Goal: Task Accomplishment & Management: Manage account settings

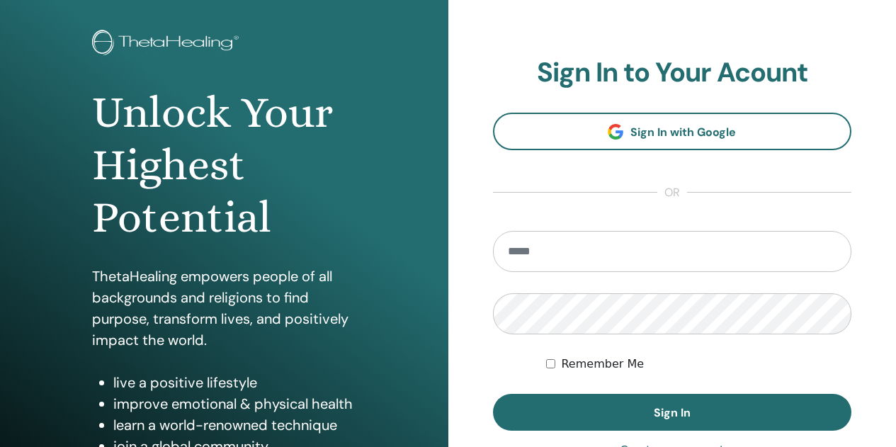
scroll to position [142, 0]
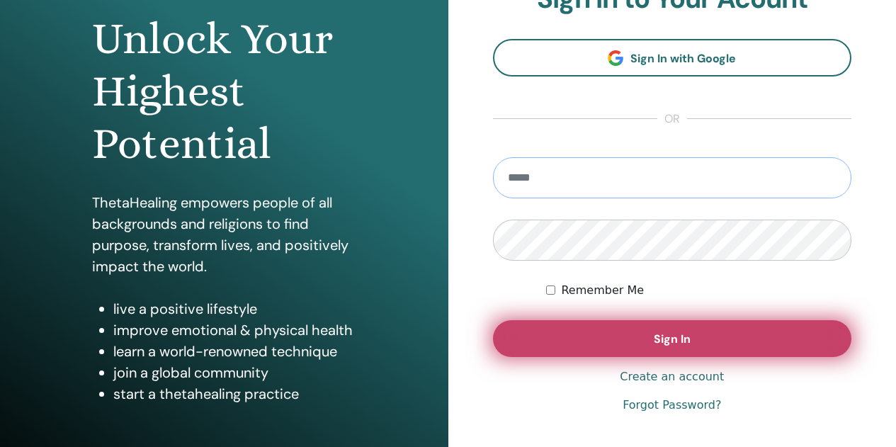
type input "**********"
click at [581, 348] on button "Sign In" at bounding box center [672, 338] width 359 height 37
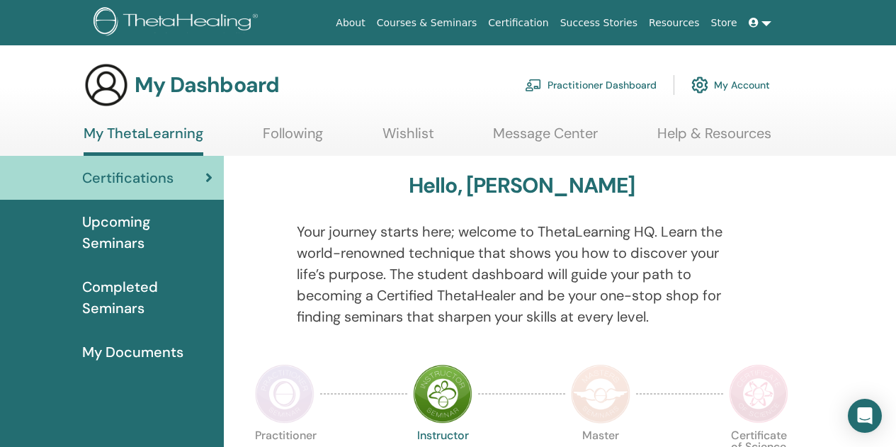
click at [587, 84] on link "Practitioner Dashboard" at bounding box center [591, 84] width 132 height 31
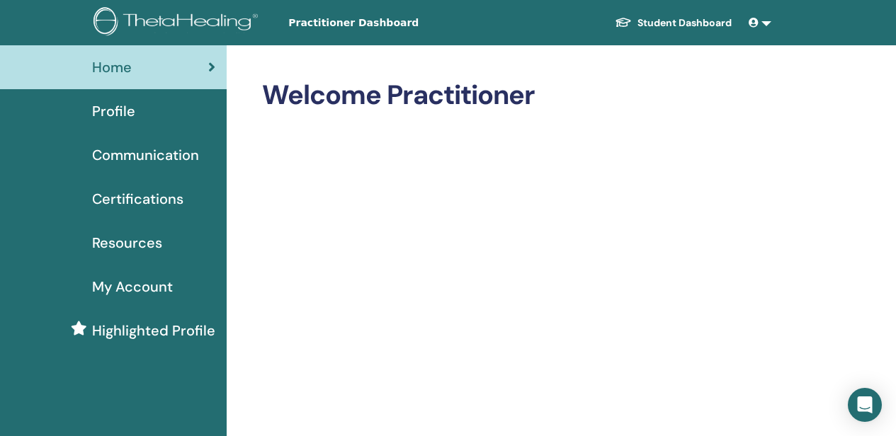
click at [641, 20] on link "Student Dashboard" at bounding box center [674, 23] width 140 height 26
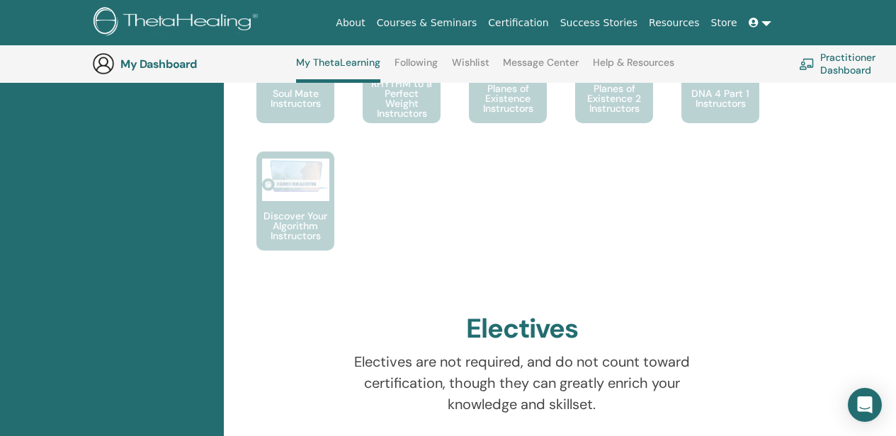
scroll to position [429, 0]
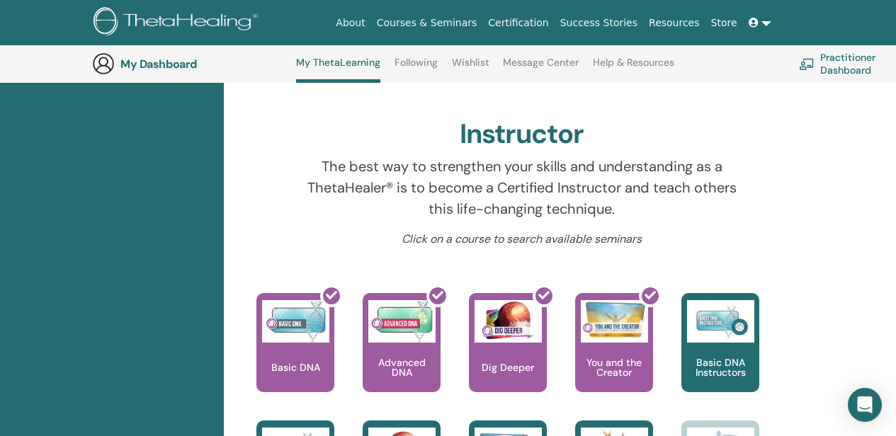
click at [131, 64] on h3 "My Dashboard" at bounding box center [191, 63] width 142 height 13
click at [101, 68] on img at bounding box center [103, 63] width 23 height 23
click at [157, 68] on h3 "My Dashboard" at bounding box center [191, 63] width 142 height 13
click at [609, 68] on link "Help & Resources" at bounding box center [633, 68] width 81 height 23
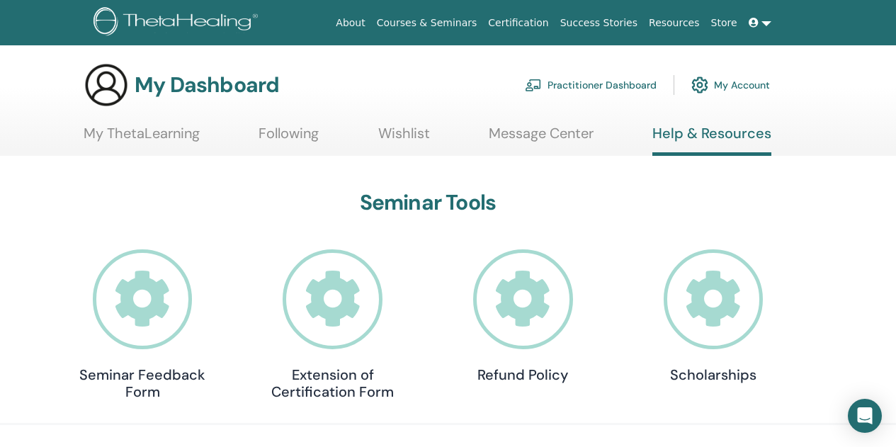
click at [765, 21] on link at bounding box center [760, 23] width 34 height 26
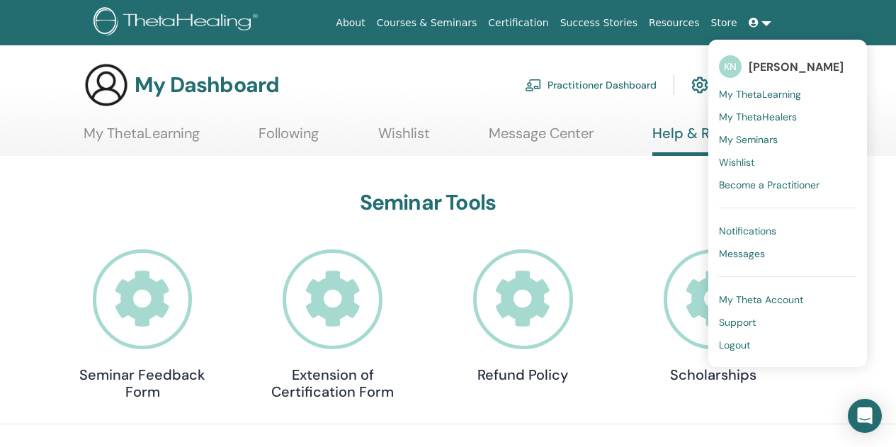
click at [754, 142] on span "My Seminars" at bounding box center [748, 139] width 59 height 13
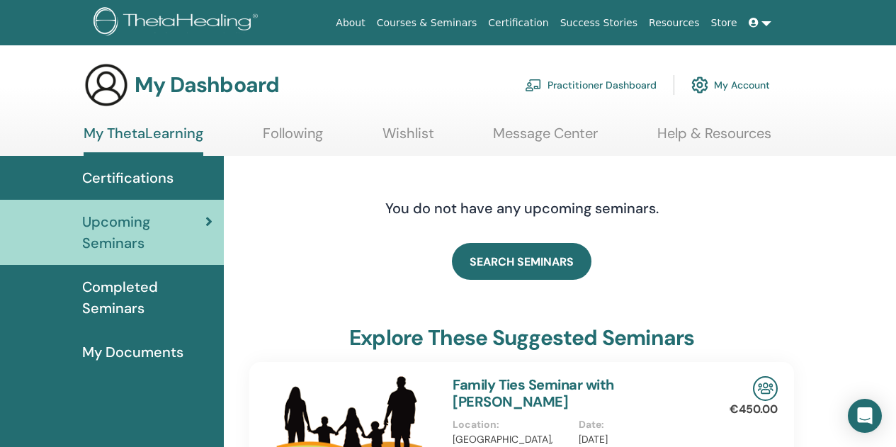
click at [753, 24] on icon at bounding box center [754, 23] width 10 height 10
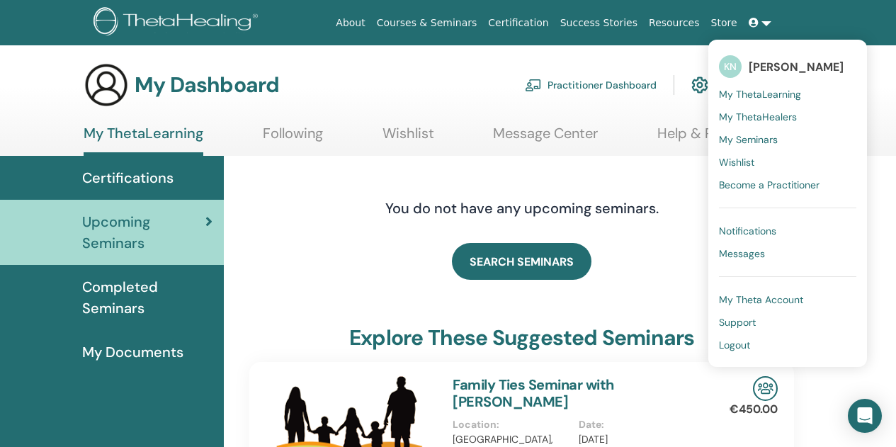
click at [747, 255] on span "Messages" at bounding box center [742, 253] width 46 height 13
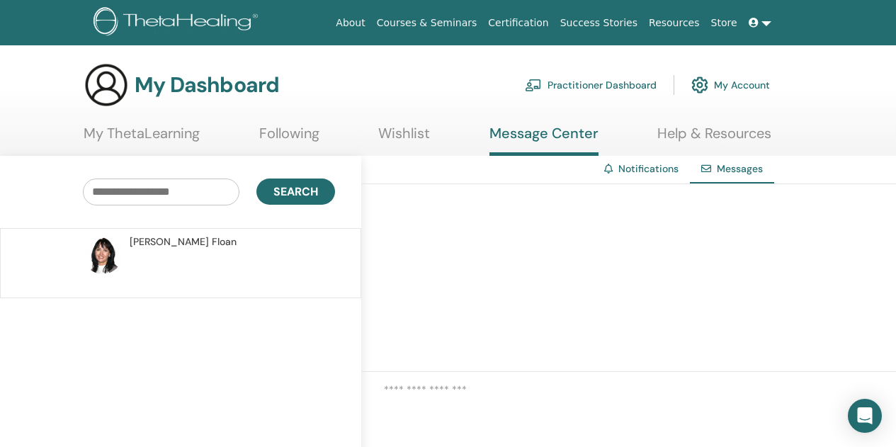
click at [768, 23] on link at bounding box center [760, 23] width 34 height 26
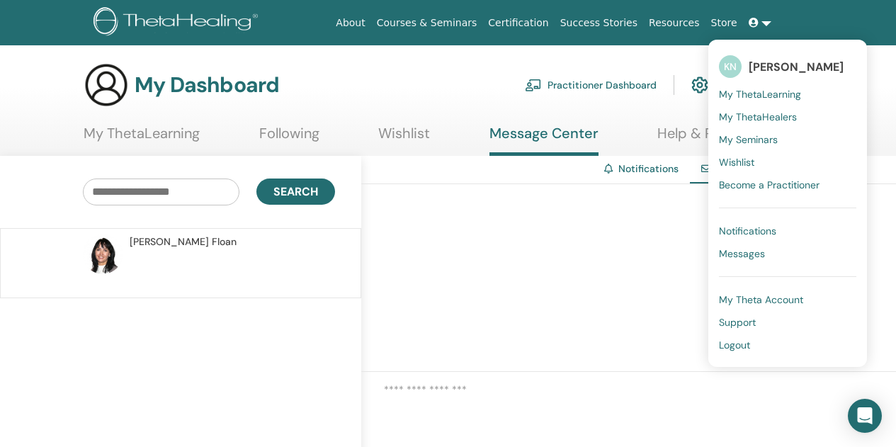
click at [756, 187] on span "Become a Practitioner" at bounding box center [769, 185] width 101 height 13
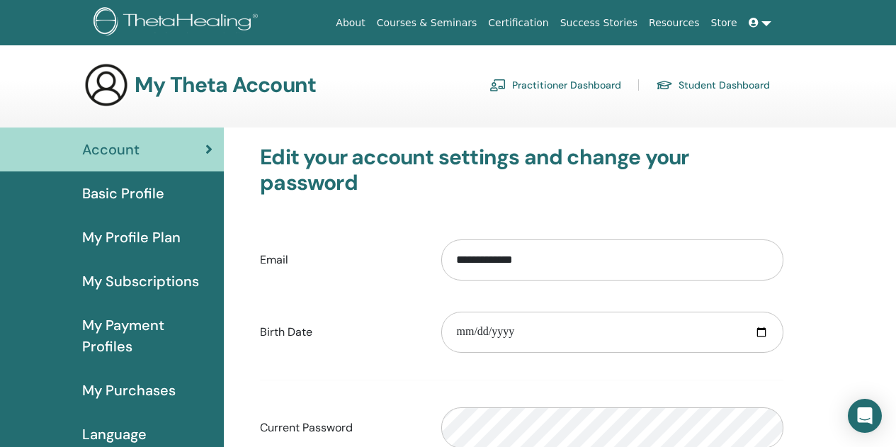
click at [762, 23] on link at bounding box center [760, 23] width 34 height 26
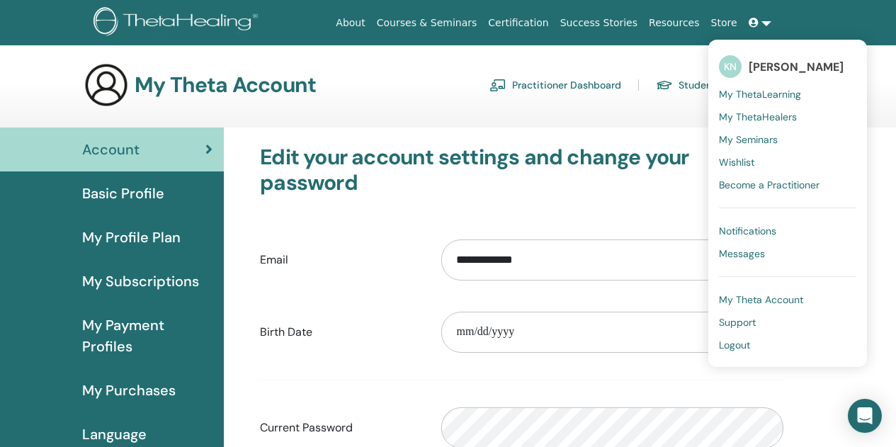
click at [734, 346] on span "Logout" at bounding box center [734, 345] width 31 height 13
